Goal: Find specific page/section: Find specific page/section

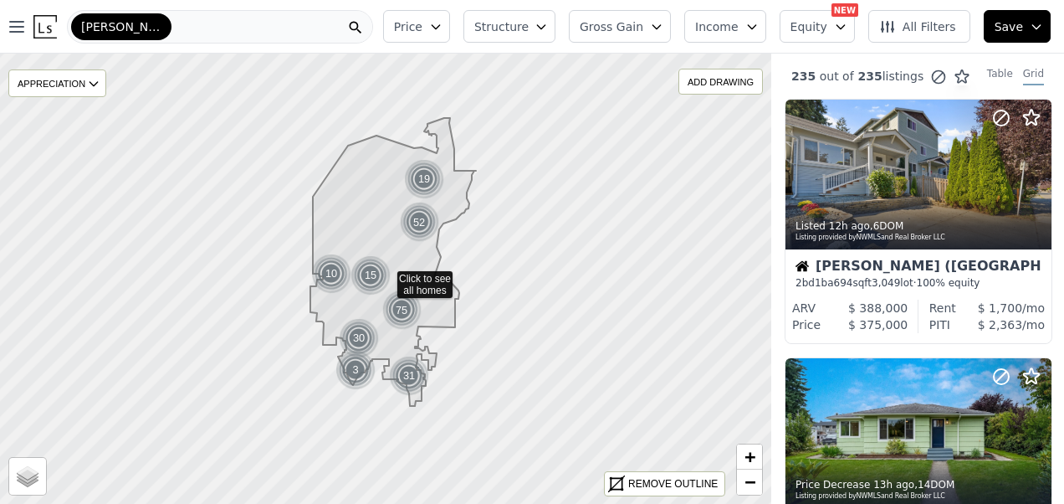
click at [362, 27] on icon at bounding box center [355, 28] width 13 height 13
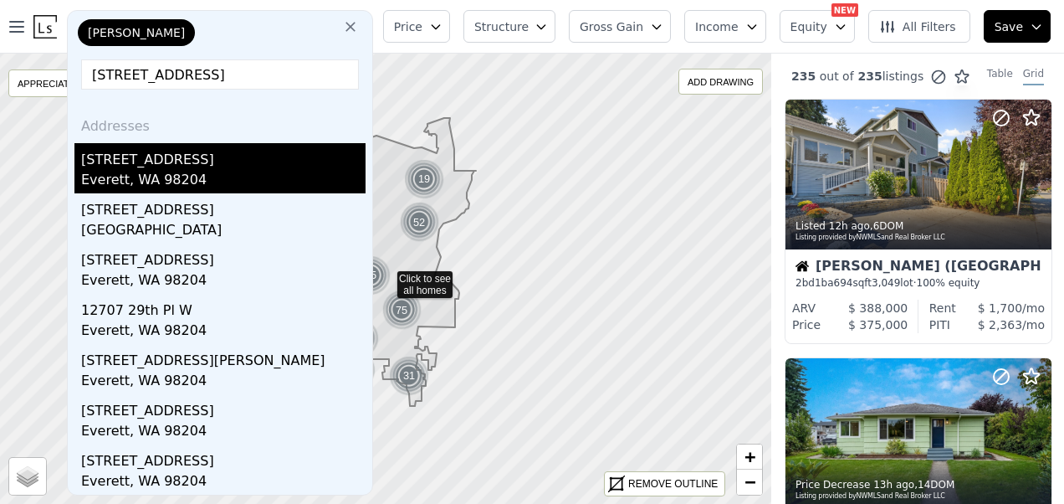
type input "[STREET_ADDRESS]"
click at [145, 165] on div "[STREET_ADDRESS]" at bounding box center [223, 156] width 285 height 27
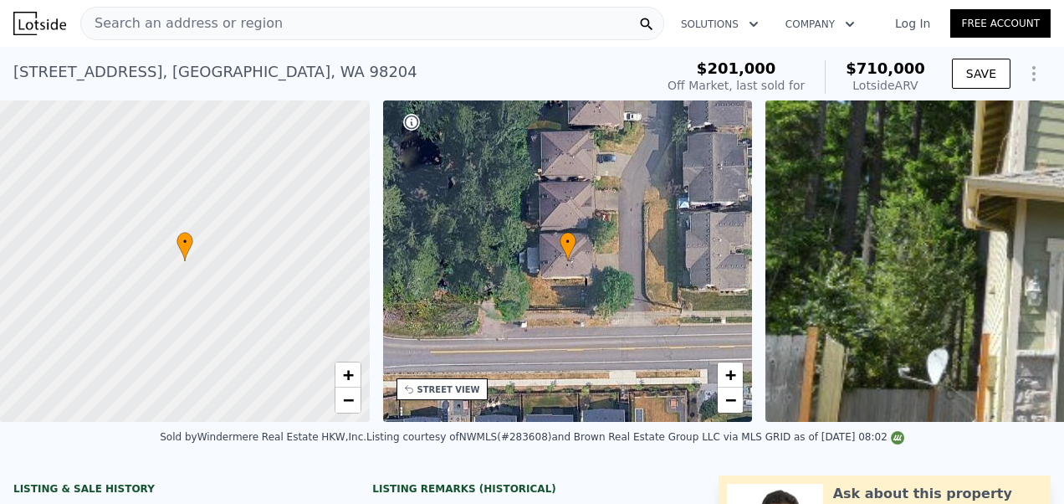
click at [276, 23] on div "Search an address or region" at bounding box center [372, 23] width 584 height 33
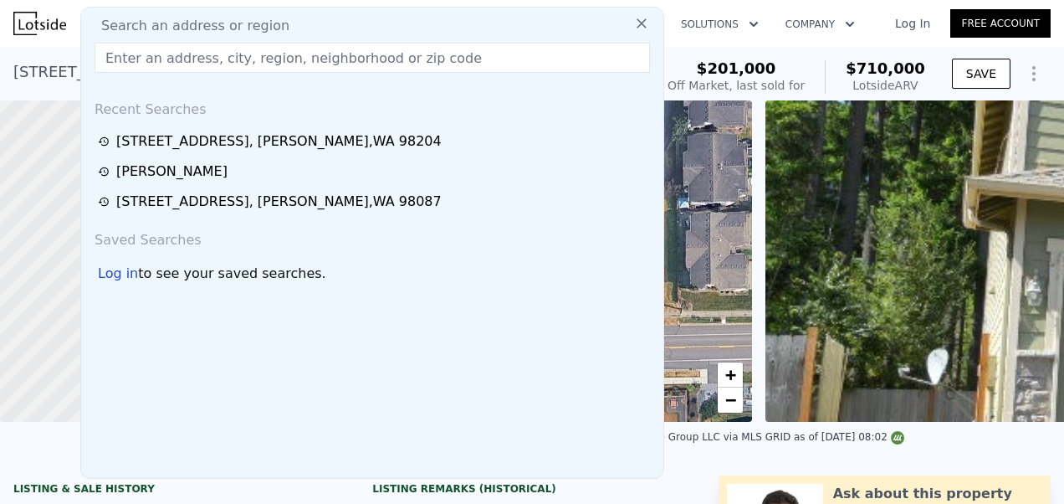
drag, startPoint x: 276, startPoint y: 23, endPoint x: 150, endPoint y: 54, distance: 130.1
click at [150, 54] on input "text" at bounding box center [373, 58] width 556 height 30
paste input "[STREET_ADDRESS]"
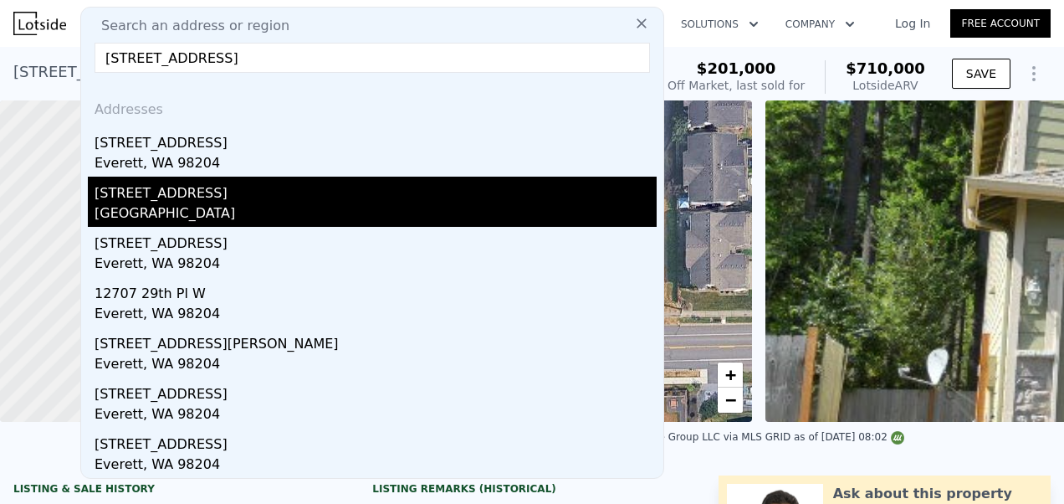
type input "[STREET_ADDRESS]"
click at [145, 211] on div "[GEOGRAPHIC_DATA]" at bounding box center [376, 214] width 562 height 23
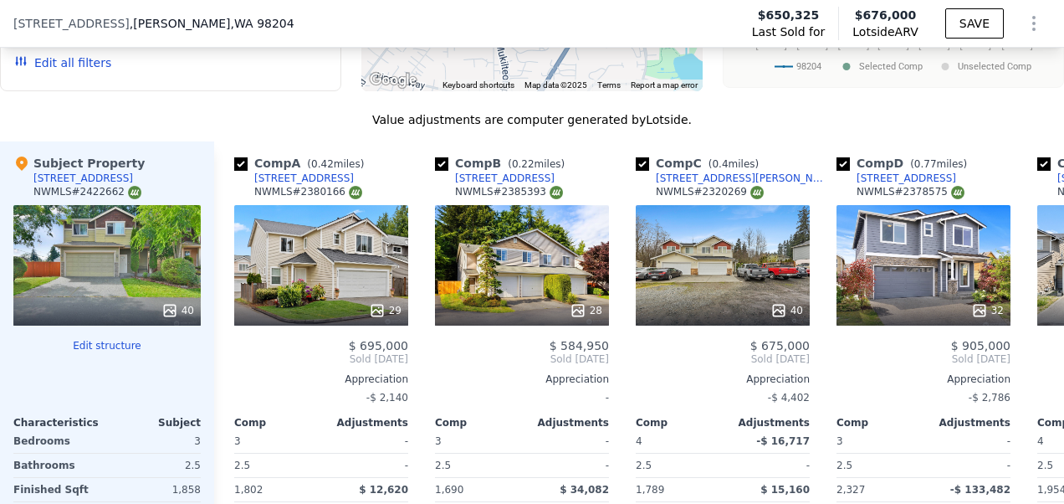
scroll to position [1946, 0]
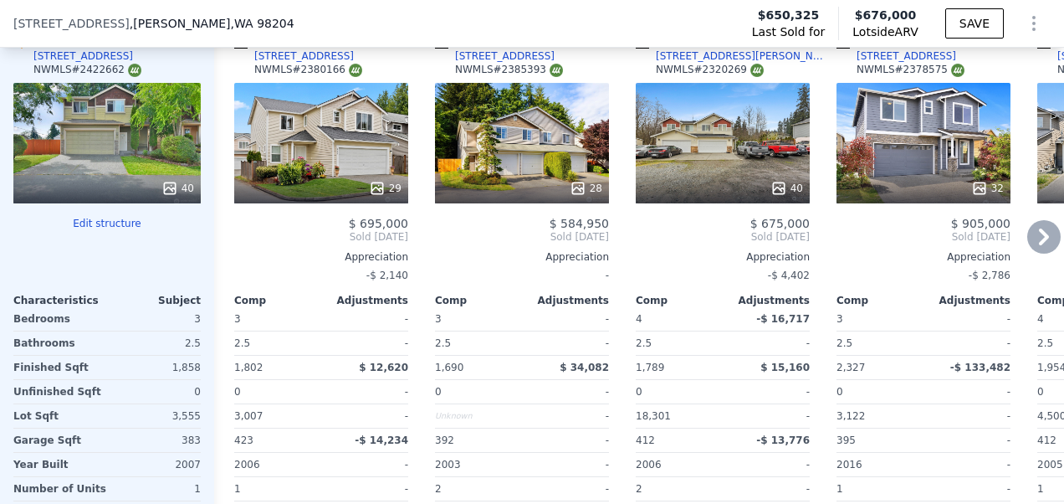
click at [1039, 239] on icon at bounding box center [1044, 236] width 10 height 17
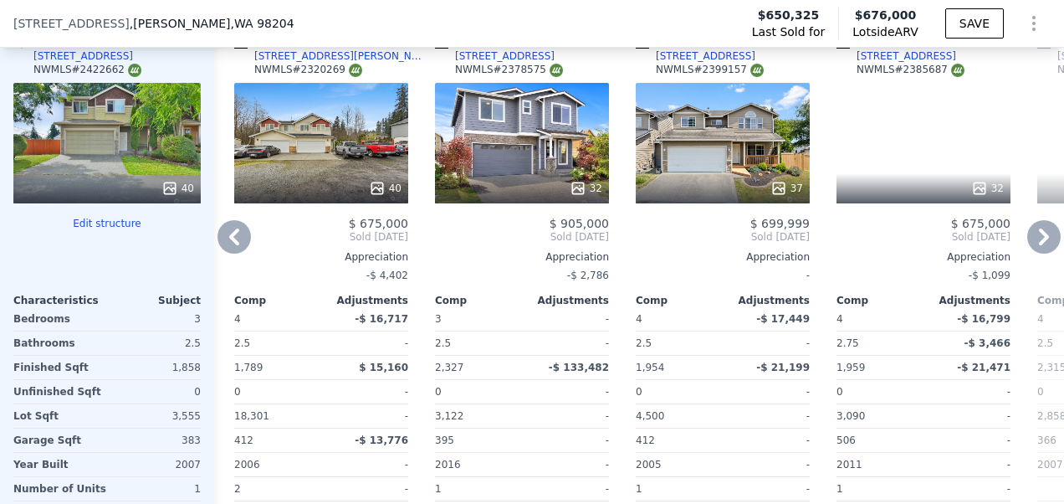
click at [1039, 239] on icon at bounding box center [1044, 236] width 10 height 17
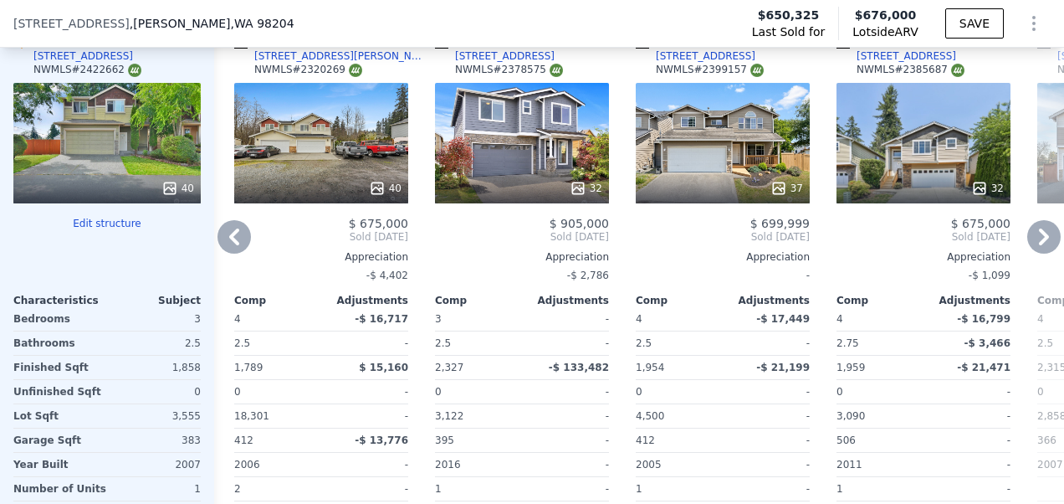
scroll to position [0, 803]
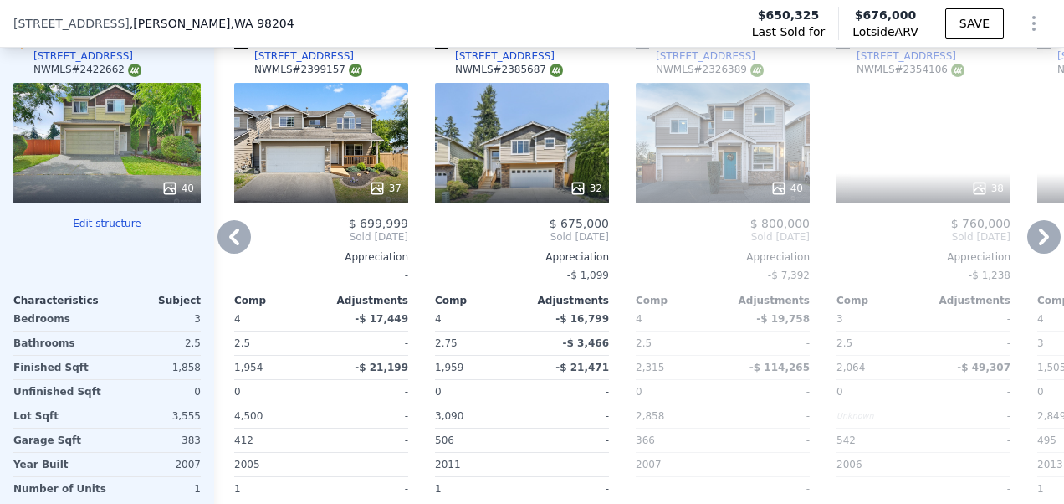
click at [1039, 239] on icon at bounding box center [1044, 236] width 10 height 17
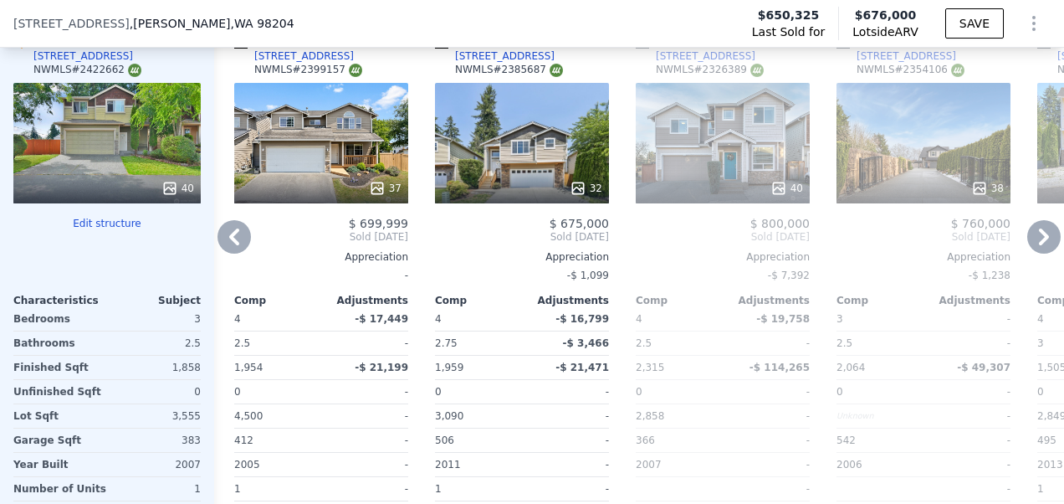
scroll to position [0, 1205]
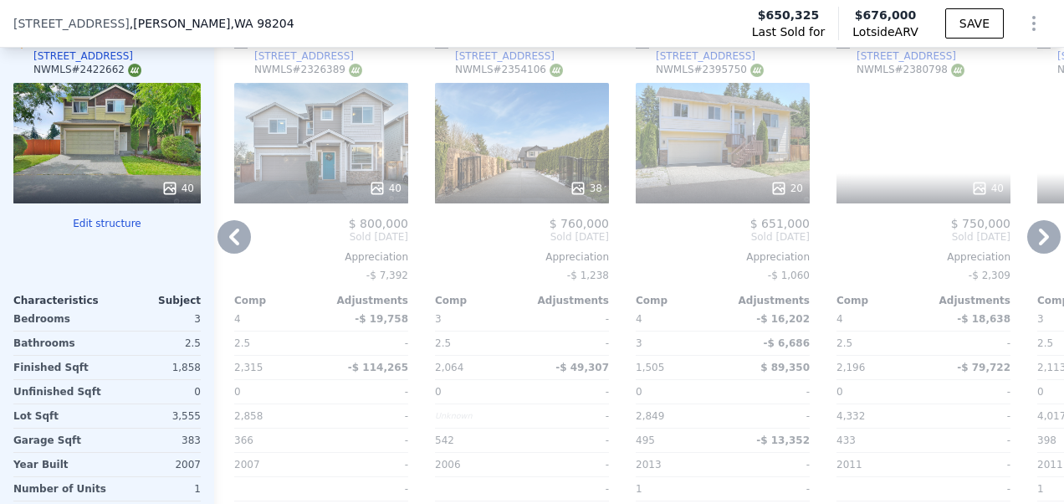
click at [1039, 239] on icon at bounding box center [1044, 236] width 10 height 17
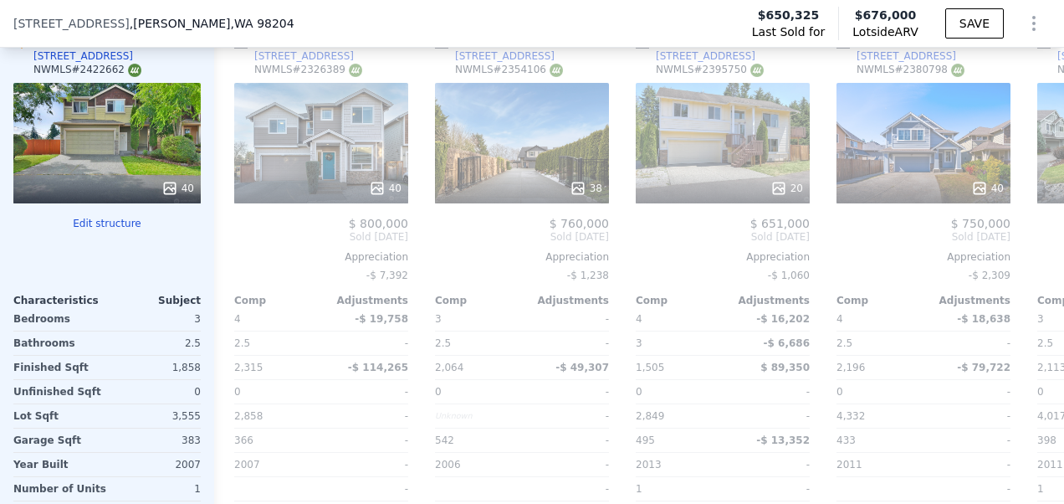
scroll to position [0, 1607]
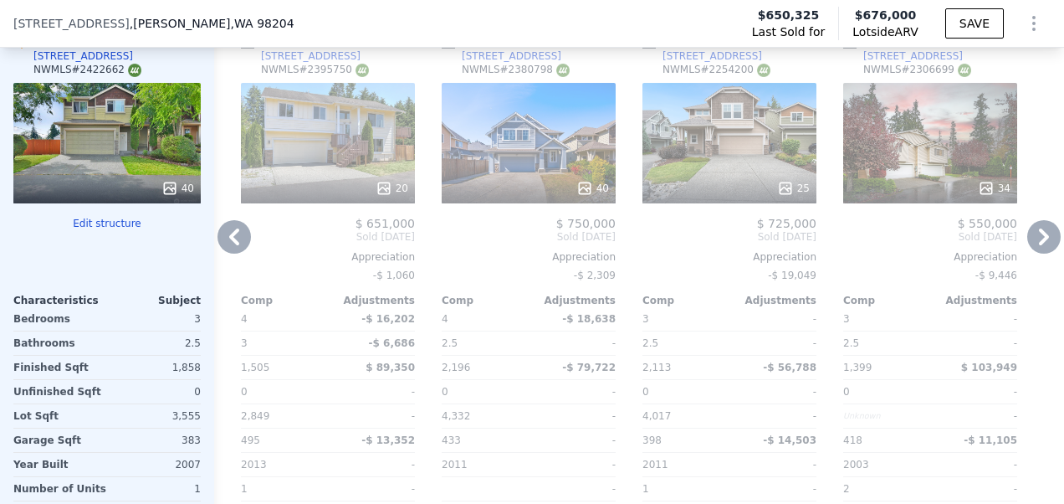
click at [1039, 239] on icon at bounding box center [1044, 236] width 10 height 17
click at [1038, 239] on div at bounding box center [1051, 300] width 27 height 562
